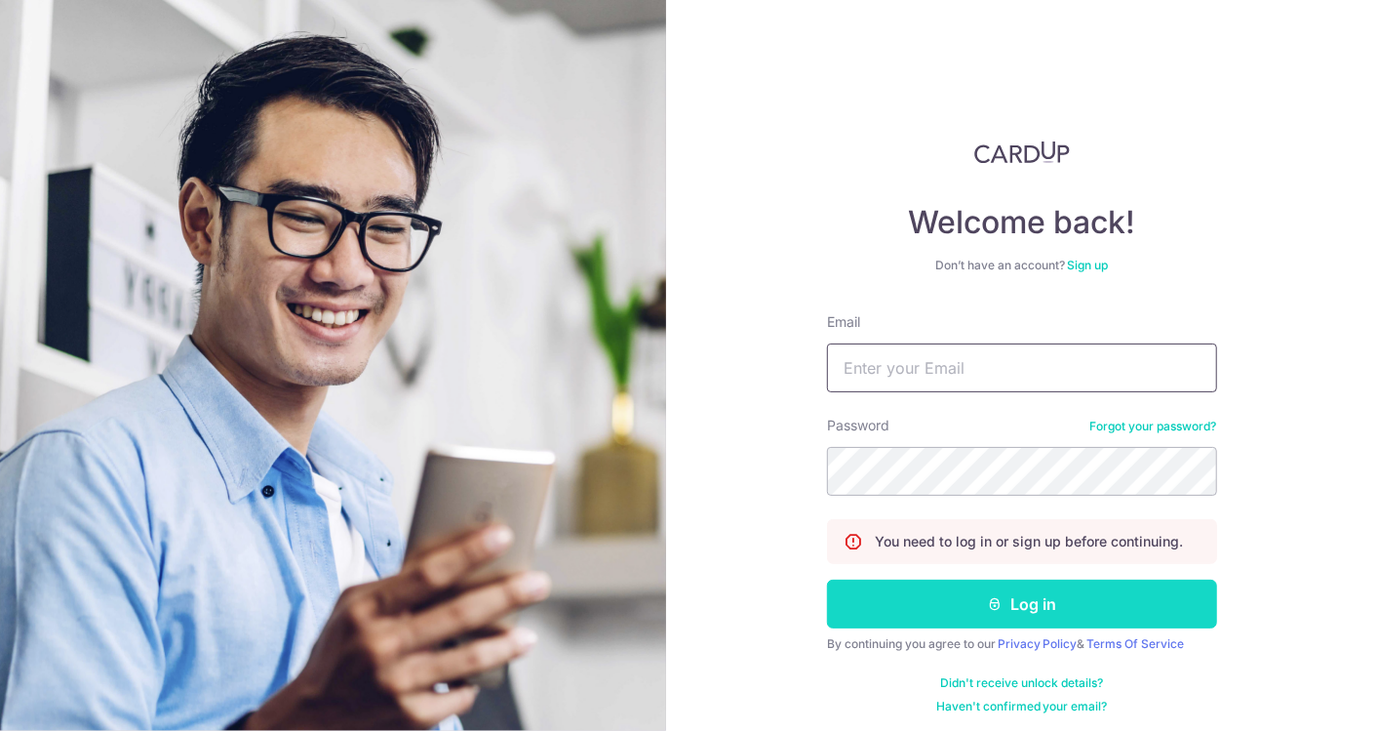
type input "[PERSON_NAME][EMAIL_ADDRESS][DOMAIN_NAME]"
click at [996, 599] on icon "submit" at bounding box center [995, 604] width 16 height 16
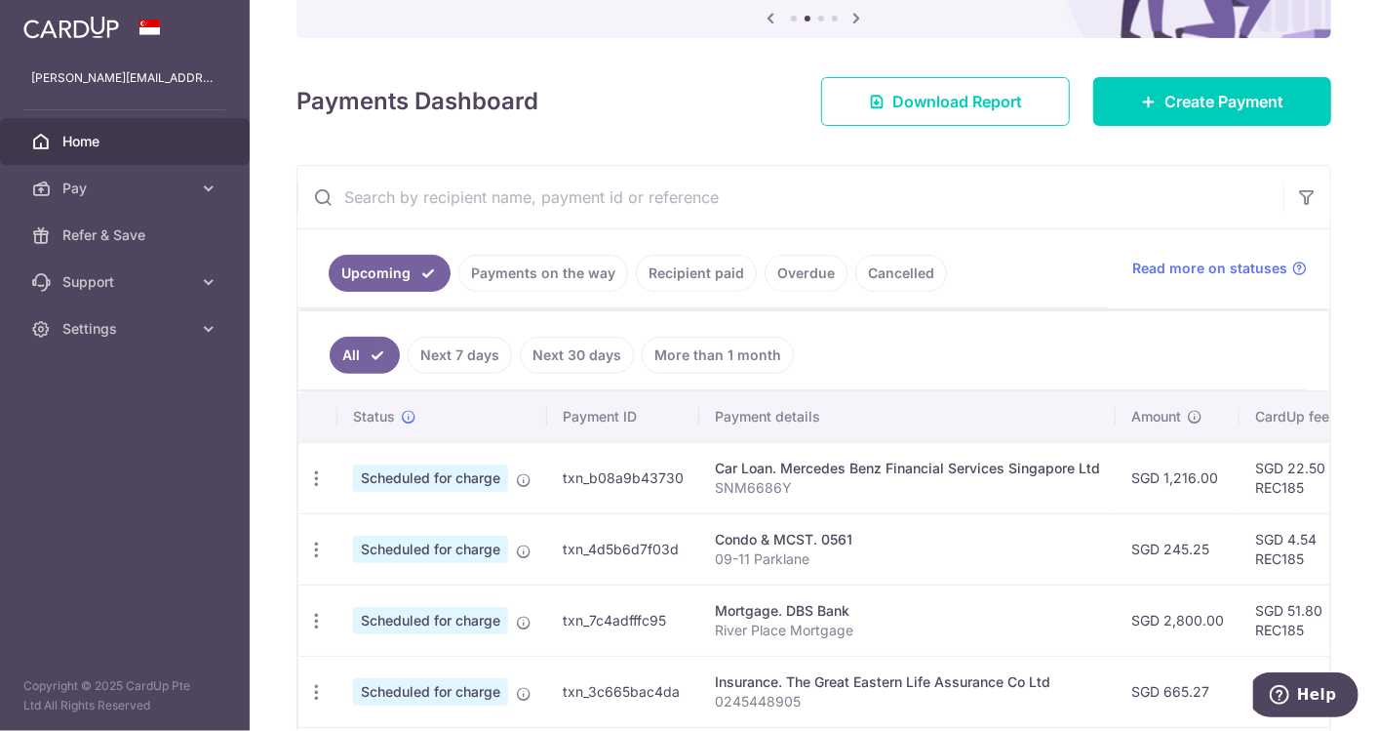
scroll to position [433, 0]
